Goal: Task Accomplishment & Management: Use online tool/utility

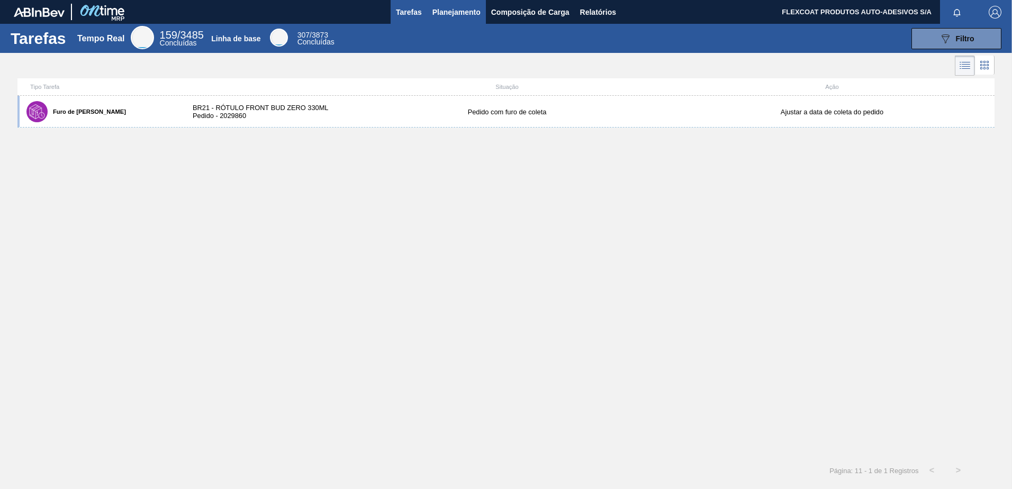
click at [444, 14] on span "Planejamento" at bounding box center [457, 12] width 48 height 13
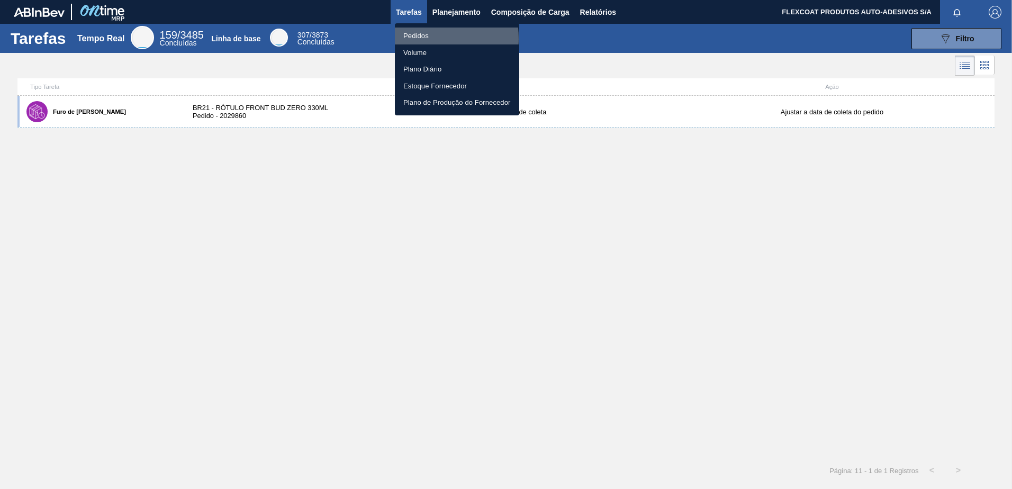
click at [415, 39] on li "Pedidos" at bounding box center [457, 36] width 124 height 17
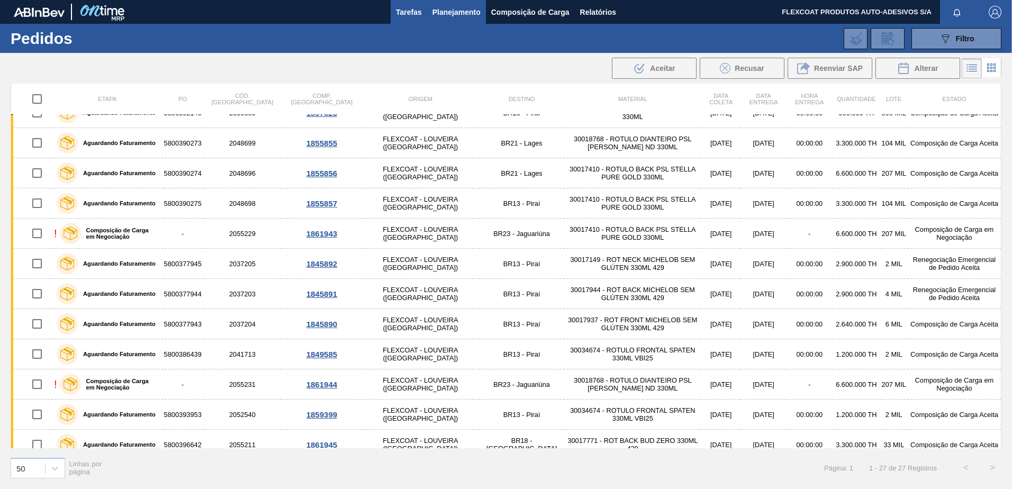
scroll to position [270, 0]
